Goal: Information Seeking & Learning: Learn about a topic

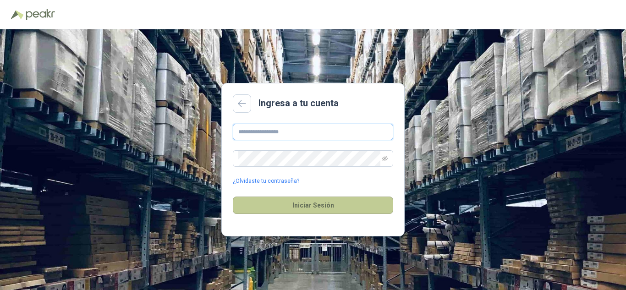
type input "**********"
click at [316, 207] on button "Iniciar Sesión" at bounding box center [313, 204] width 160 height 17
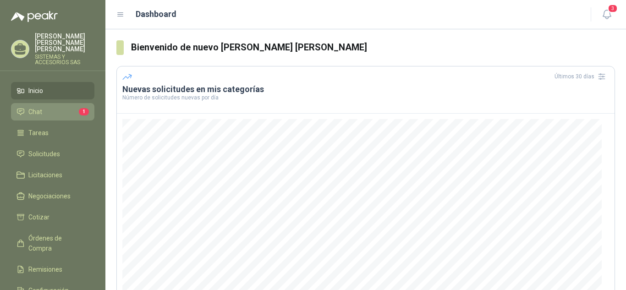
click at [60, 103] on link "Chat 1" at bounding box center [52, 111] width 83 height 17
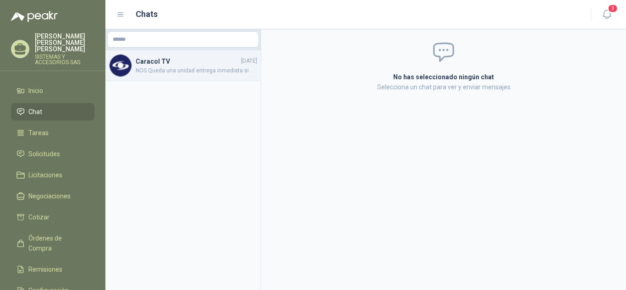
click at [173, 67] on span "NOS Queda una unidad entrega inmediata si es favorable la oferta favor informar…" at bounding box center [196, 70] width 121 height 9
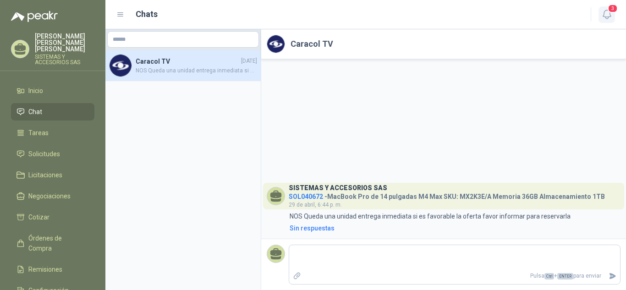
click at [608, 15] on icon "button" at bounding box center [606, 14] width 11 height 11
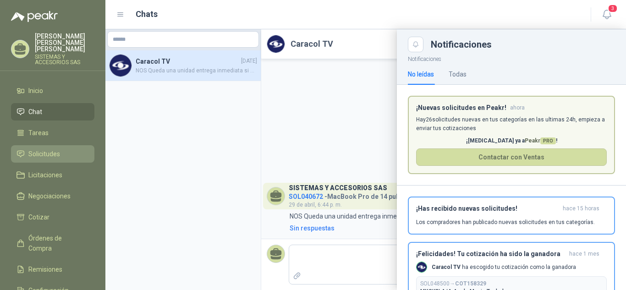
click at [43, 149] on span "Solicitudes" at bounding box center [44, 154] width 32 height 10
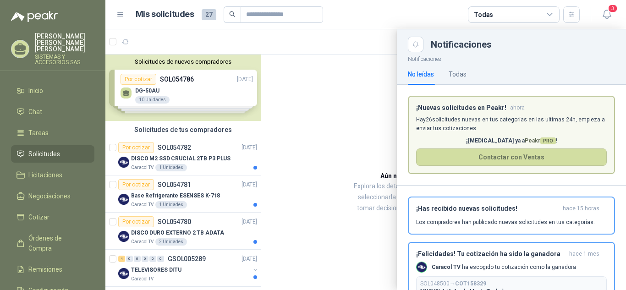
click at [204, 240] on div at bounding box center [365, 159] width 520 height 261
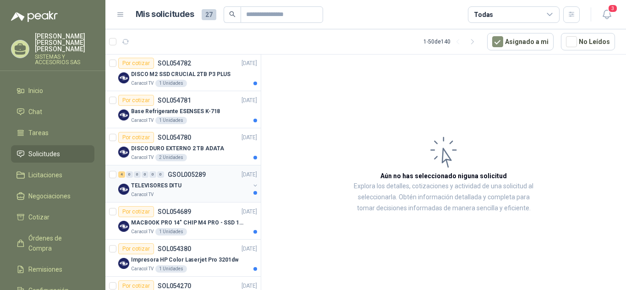
scroll to position [92, 0]
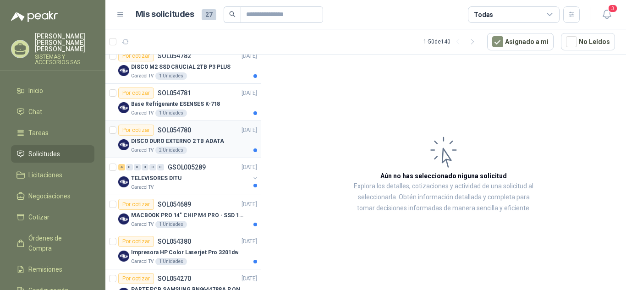
click at [203, 140] on p "DISCO DURO EXTERNO 2 TB ADATA" at bounding box center [177, 141] width 93 height 9
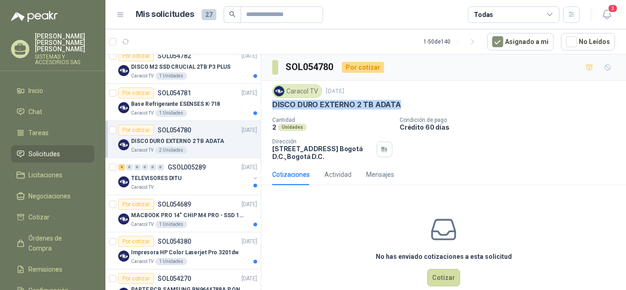
drag, startPoint x: 273, startPoint y: 107, endPoint x: 400, endPoint y: 101, distance: 127.5
click at [400, 101] on div "DISCO DURO EXTERNO 2 TB ADATA" at bounding box center [443, 105] width 343 height 10
copy p "DISCO DURO EXTERNO 2 TB ADATA"
click at [203, 175] on div "TELEVISORES DITU" at bounding box center [190, 178] width 119 height 11
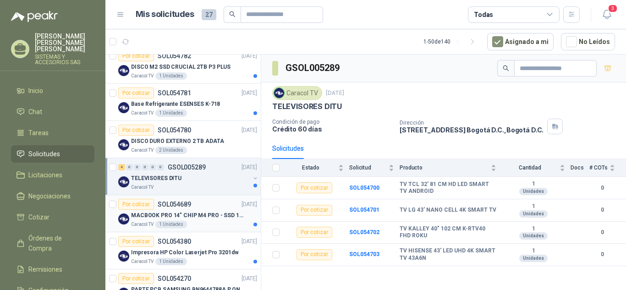
click at [202, 220] on div "MACBOOK PRO 14" CHIP M4 PRO - SSD 1TB RAM 24GB" at bounding box center [194, 215] width 126 height 11
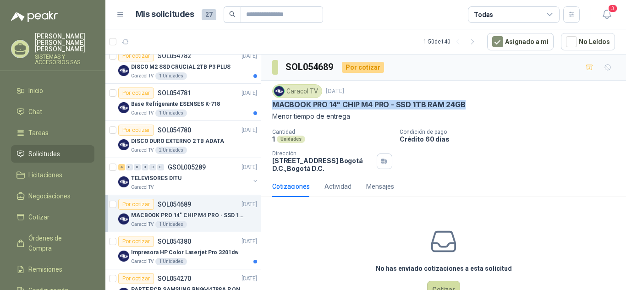
drag, startPoint x: 270, startPoint y: 108, endPoint x: 465, endPoint y: 103, distance: 195.2
click at [465, 103] on div "Caracol TV [DATE] MACBOOK PRO 14" CHIP M4 PRO - SSD 1TB RAM 24GB Menor tiempo d…" at bounding box center [443, 128] width 365 height 95
copy p "MACBOOK PRO 14" CHIP M4 PRO - SSD 1TB RAM 24GB"
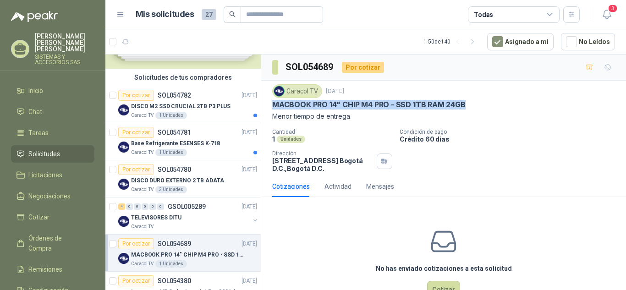
scroll to position [46, 0]
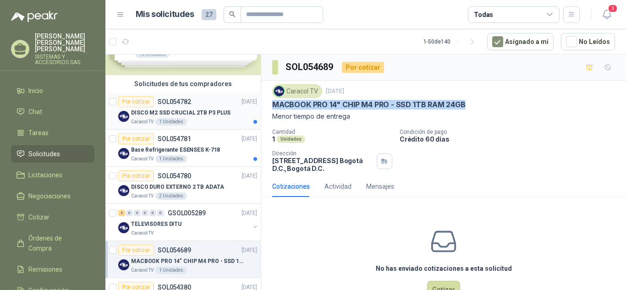
click at [192, 119] on div "Caracol TV 1 Unidades" at bounding box center [194, 121] width 126 height 7
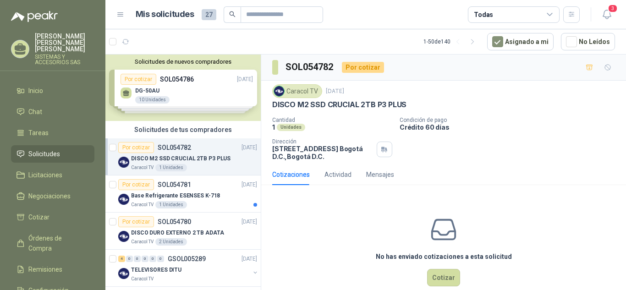
click at [189, 98] on div "Solicitudes de nuevos compradores Por cotizar SOL054786 [DATE] DG-50AU 10 Unida…" at bounding box center [182, 88] width 155 height 66
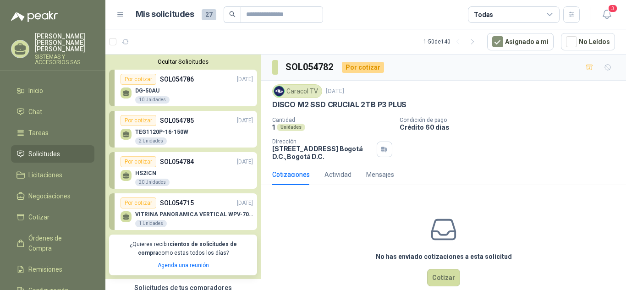
click at [189, 98] on div "DG-50AU 10 Unidades" at bounding box center [186, 94] width 132 height 19
click at [143, 99] on div "10 Unidades" at bounding box center [152, 99] width 34 height 7
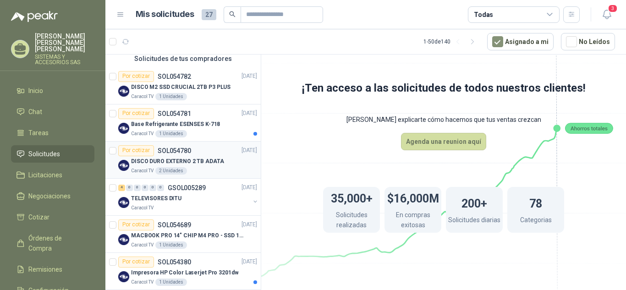
scroll to position [275, 0]
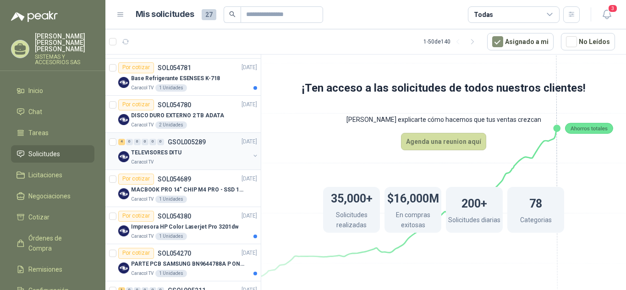
click at [183, 154] on div "TELEVISORES DITU" at bounding box center [190, 152] width 119 height 11
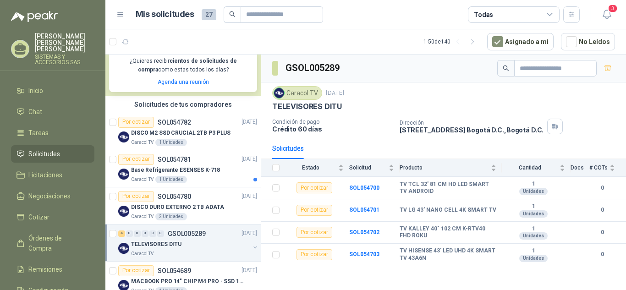
scroll to position [137, 0]
